Goal: Feedback & Contribution: Contribute content

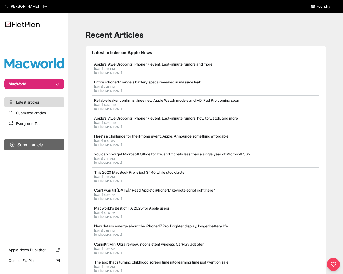
click at [51, 145] on button "Submit article" at bounding box center [34, 144] width 60 height 11
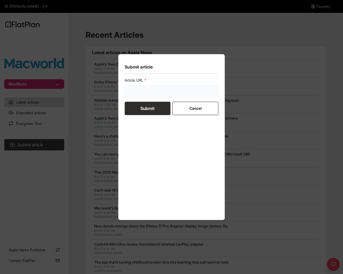
click at [158, 88] on input "url" at bounding box center [172, 91] width 94 height 12
paste input "[URL][DOMAIN_NAME]"
type input "[URL][DOMAIN_NAME]"
click at [149, 111] on button "Submit" at bounding box center [148, 108] width 46 height 13
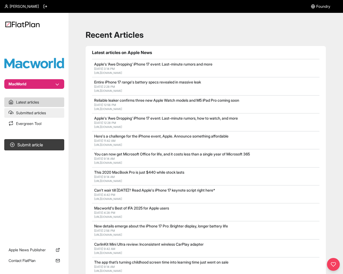
click at [31, 112] on link "Submitted articles" at bounding box center [34, 113] width 60 height 10
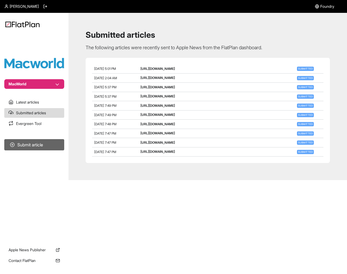
click at [35, 143] on button "Submit article" at bounding box center [34, 144] width 60 height 11
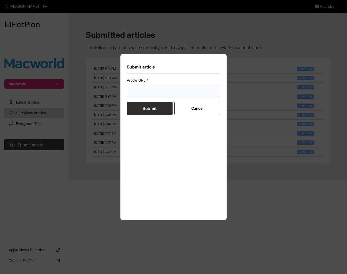
click at [160, 92] on input "url" at bounding box center [174, 91] width 94 height 12
paste input "[URL][DOMAIN_NAME]"
drag, startPoint x: 151, startPoint y: 93, endPoint x: 121, endPoint y: 92, distance: 30.8
click at [121, 92] on section "Submit article Article URL [URL][DOMAIN_NAME] Submit Cancel" at bounding box center [173, 137] width 107 height 166
type input "[URL][DOMAIN_NAME]"
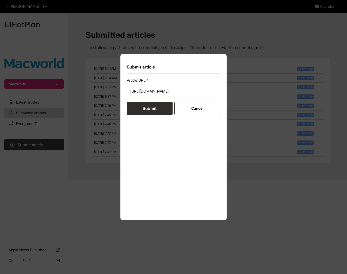
click at [156, 107] on button "Submit" at bounding box center [150, 108] width 46 height 13
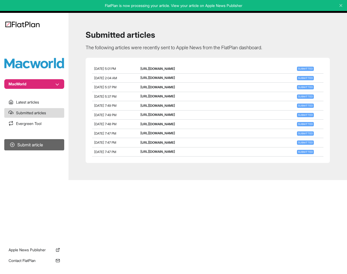
click at [34, 146] on button "Submit article" at bounding box center [34, 144] width 60 height 11
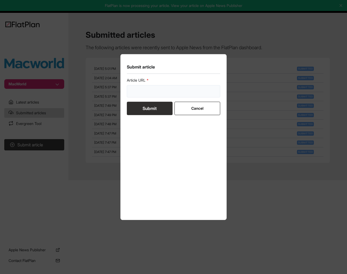
click at [149, 92] on input "url" at bounding box center [174, 91] width 94 height 12
paste input "[URL][DOMAIN_NAME]"
type input "[URL][DOMAIN_NAME]"
drag, startPoint x: 148, startPoint y: 107, endPoint x: 159, endPoint y: 108, distance: 11.1
click at [148, 107] on button "Submit" at bounding box center [150, 108] width 46 height 13
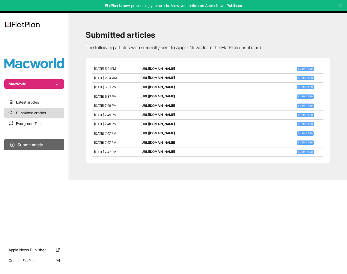
click at [38, 146] on button "Submit article" at bounding box center [34, 144] width 60 height 11
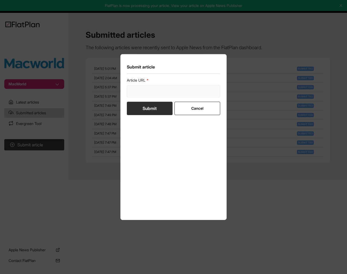
click at [157, 97] on input "url" at bounding box center [174, 91] width 94 height 12
paste input "[URL][DOMAIN_NAME]"
type input "[URL][DOMAIN_NAME]"
click at [153, 109] on button "Submit" at bounding box center [150, 108] width 46 height 13
